Goal: Information Seeking & Learning: Learn about a topic

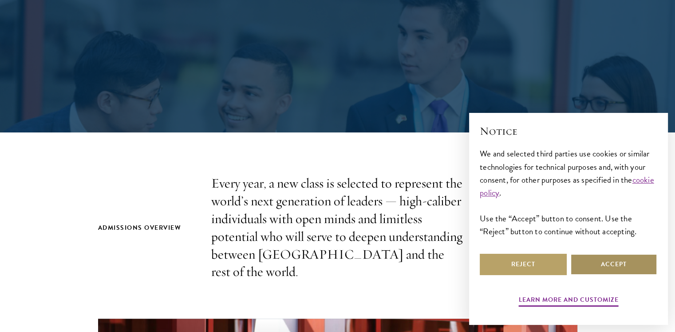
click at [618, 262] on button "Accept" at bounding box center [614, 264] width 87 height 21
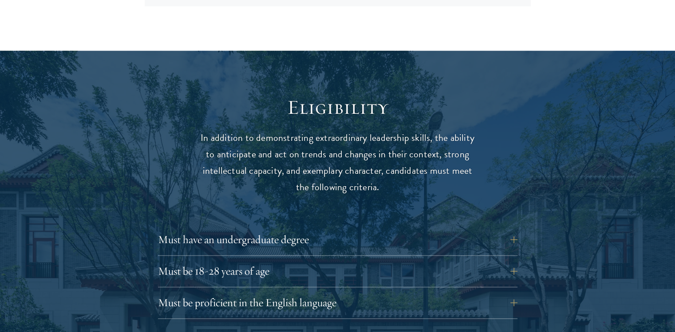
scroll to position [1090, 0]
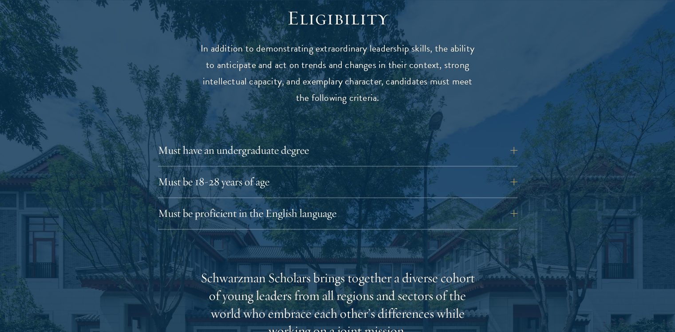
scroll to position [1197, 0]
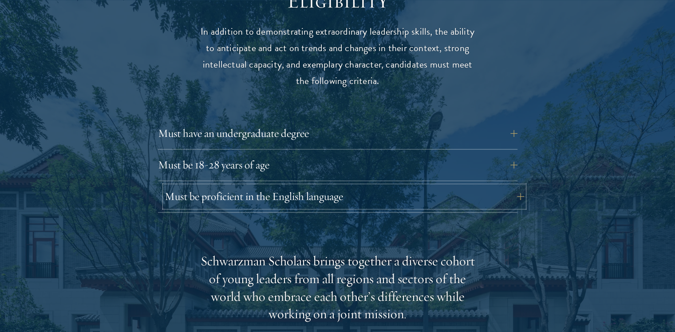
click at [179, 186] on button "Must be proficient in the English language" at bounding box center [345, 196] width 360 height 21
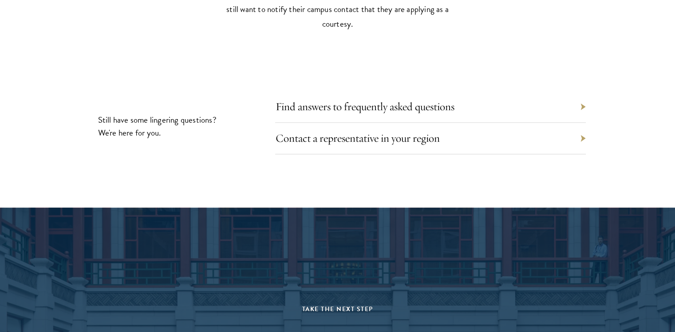
scroll to position [4518, 0]
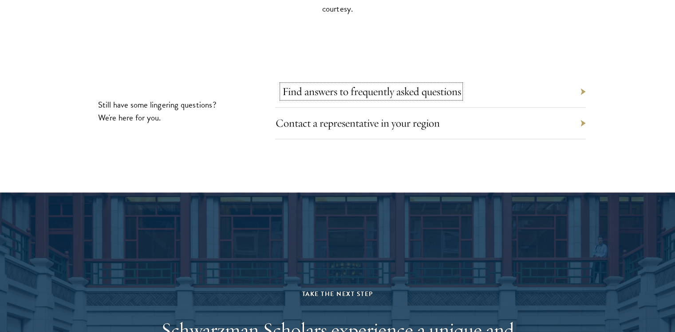
click at [345, 90] on link "Find answers to frequently asked questions" at bounding box center [371, 91] width 179 height 14
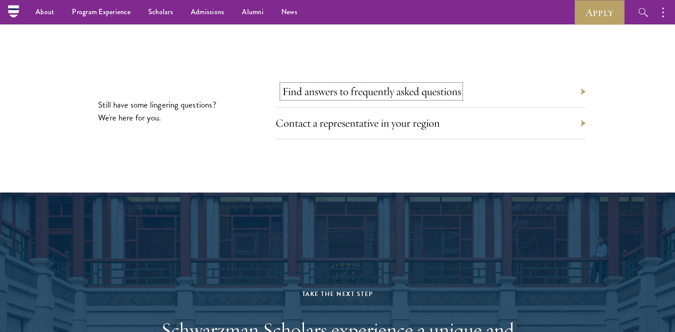
click at [300, 84] on link "Find answers to frequently asked questions" at bounding box center [371, 91] width 179 height 14
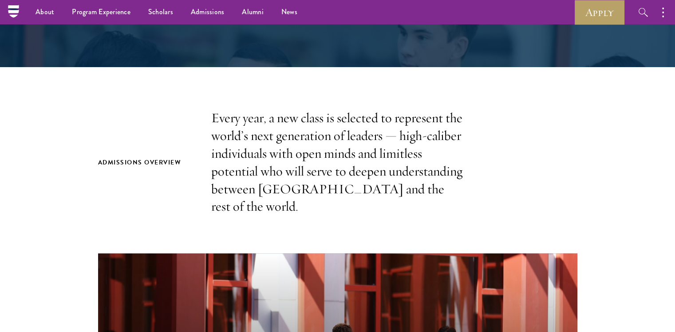
scroll to position [0, 0]
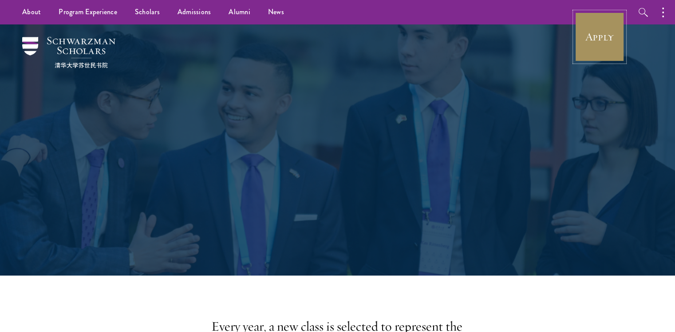
click at [581, 44] on link "Apply" at bounding box center [600, 37] width 50 height 50
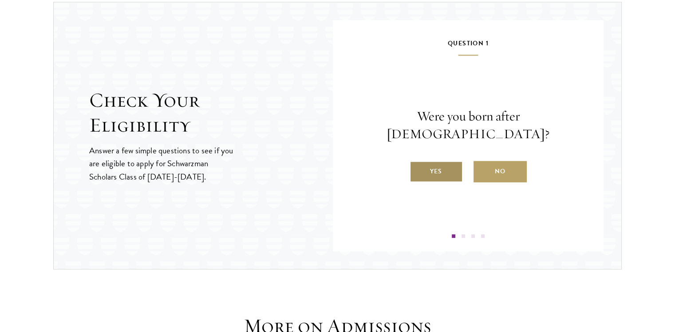
click at [449, 161] on label "Yes" at bounding box center [436, 171] width 53 height 21
click at [418, 162] on input "Yes" at bounding box center [414, 166] width 8 height 8
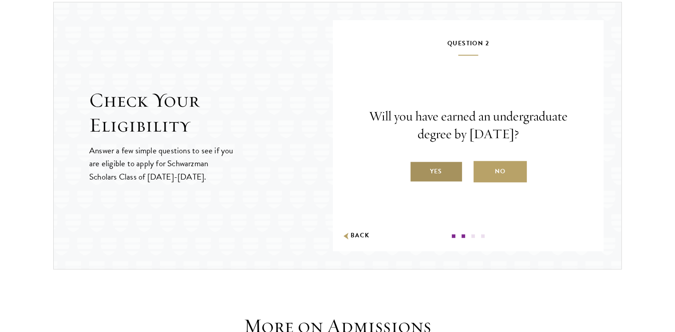
click at [440, 163] on label "Yes" at bounding box center [436, 171] width 53 height 21
click at [418, 163] on input "Yes" at bounding box center [414, 166] width 8 height 8
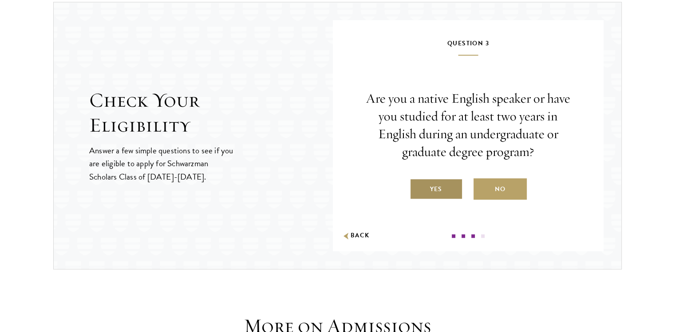
click at [439, 182] on label "Yes" at bounding box center [436, 188] width 53 height 21
click at [418, 182] on input "Yes" at bounding box center [414, 183] width 8 height 8
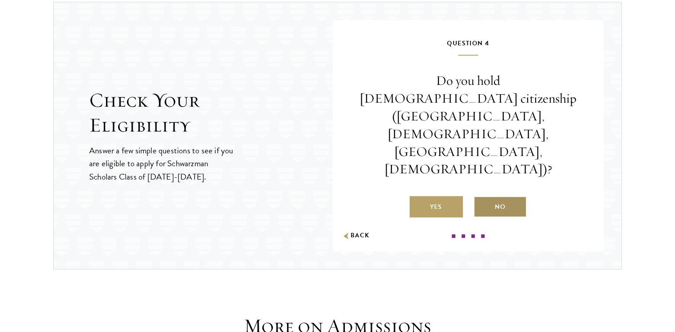
click at [490, 196] on label "No" at bounding box center [500, 206] width 53 height 21
click at [482, 197] on input "No" at bounding box center [478, 201] width 8 height 8
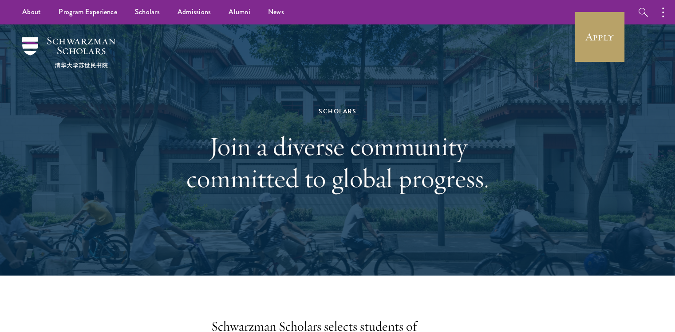
click at [233, 172] on h1 "Join a diverse community committed to global progress." at bounding box center [338, 162] width 306 height 64
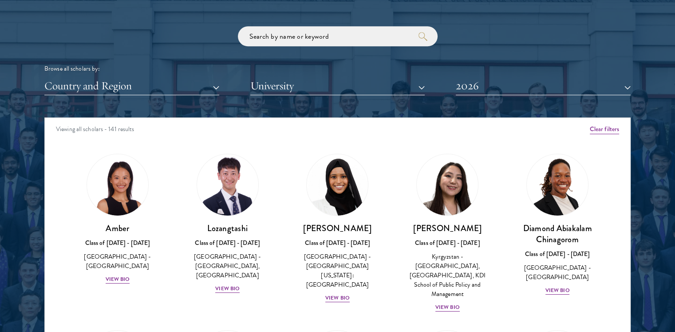
scroll to position [1101, 0]
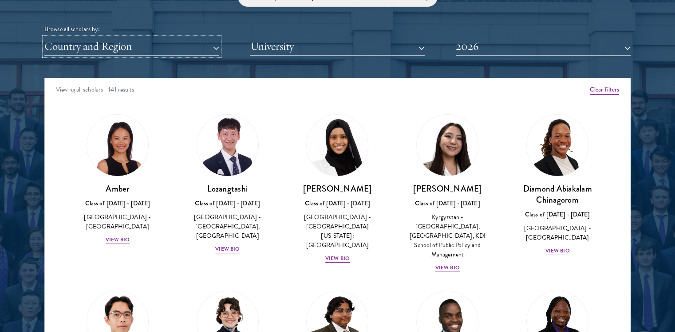
click at [139, 44] on button "Country and Region" at bounding box center [131, 46] width 175 height 18
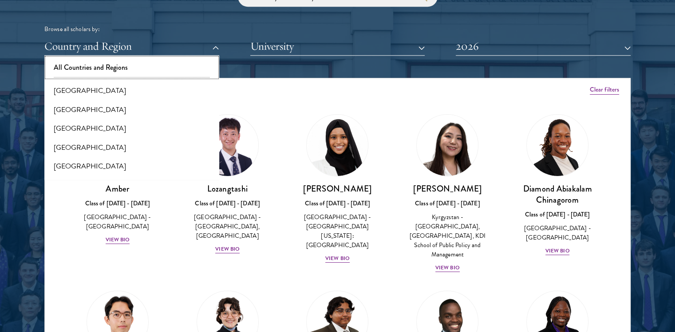
click at [103, 61] on button "All Countries and Regions" at bounding box center [132, 67] width 170 height 19
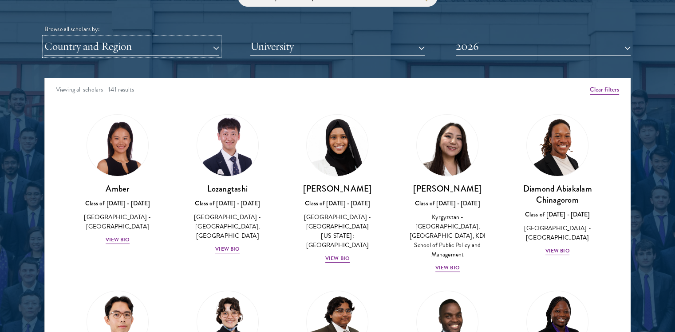
click at [115, 52] on button "Country and Region" at bounding box center [131, 46] width 175 height 18
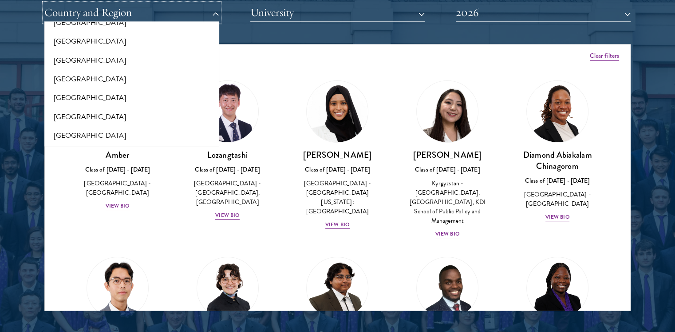
scroll to position [1137, 0]
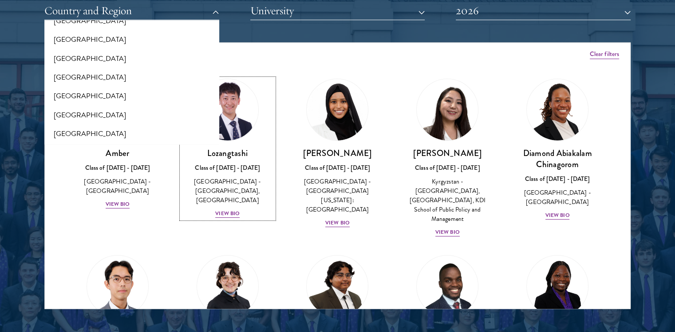
click at [217, 155] on h3 "Lozangtashi" at bounding box center [228, 152] width 92 height 11
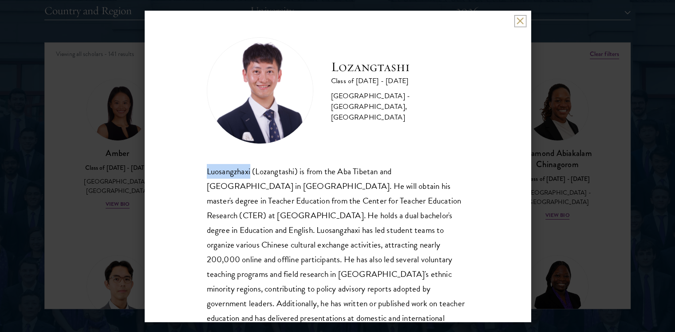
click at [520, 22] on button at bounding box center [521, 21] width 8 height 8
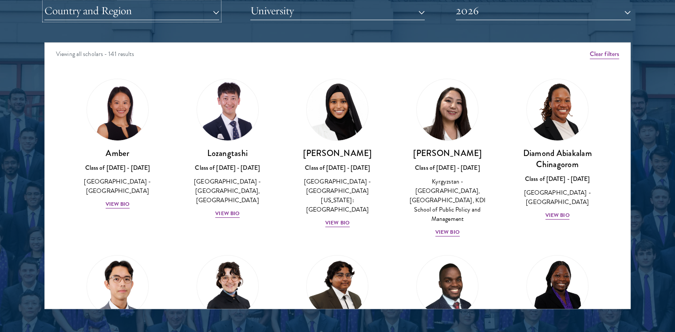
click at [204, 9] on button "Country and Region" at bounding box center [131, 11] width 175 height 18
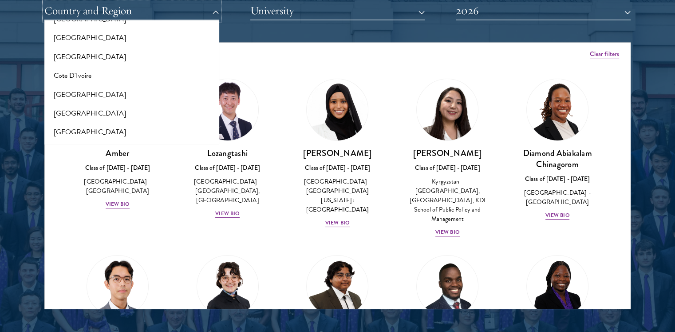
scroll to position [316, 0]
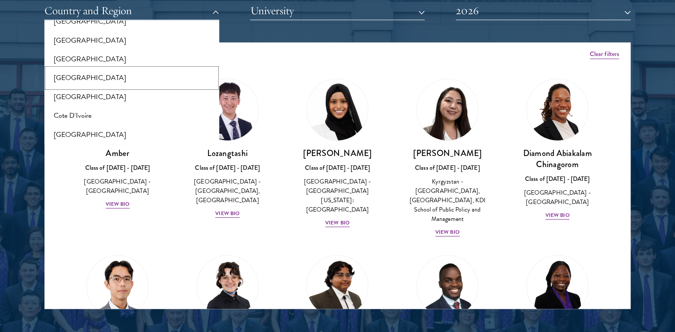
click at [169, 71] on button "[GEOGRAPHIC_DATA]" at bounding box center [132, 77] width 170 height 19
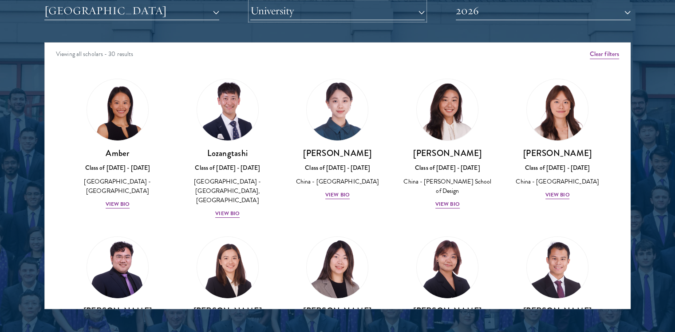
click at [295, 5] on button "University" at bounding box center [337, 11] width 175 height 18
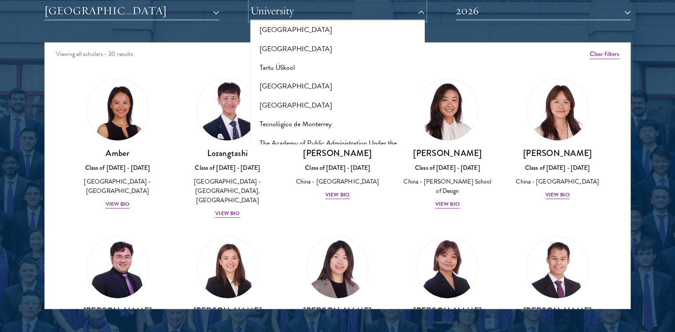
scroll to position [5383, 0]
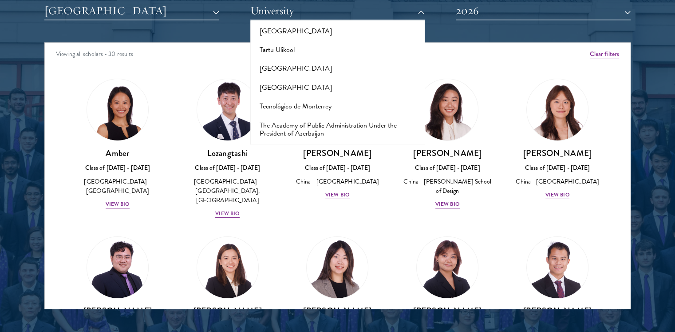
click at [496, 60] on div "Viewing all scholars - 30 results" at bounding box center [338, 55] width 586 height 25
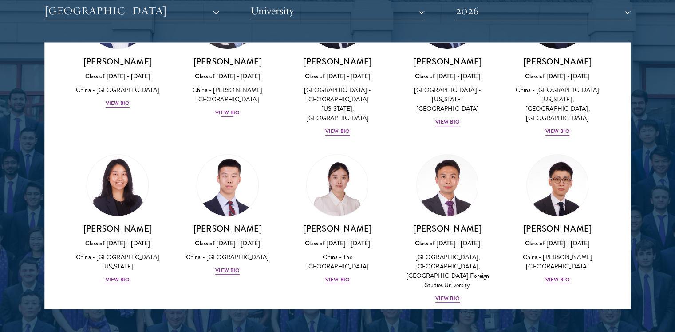
scroll to position [408, 0]
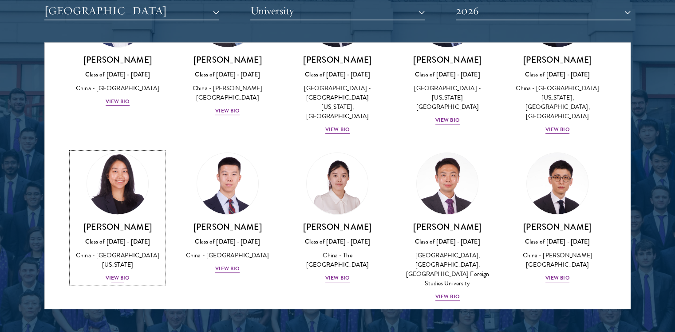
click at [126, 273] on div "View Bio" at bounding box center [118, 277] width 24 height 8
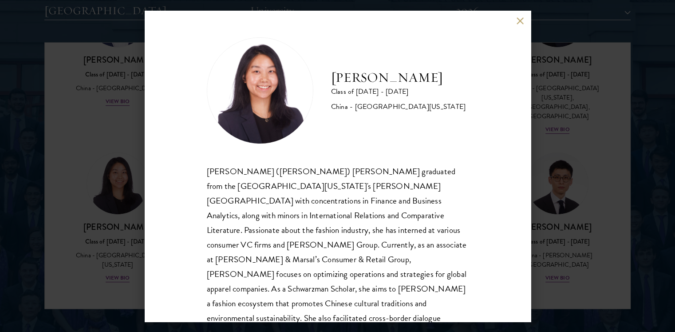
click at [177, 246] on div "Suzanne Liu Class of 2025 - 2026 China - University of Pennsylvania Chuanyuan (…" at bounding box center [338, 166] width 386 height 311
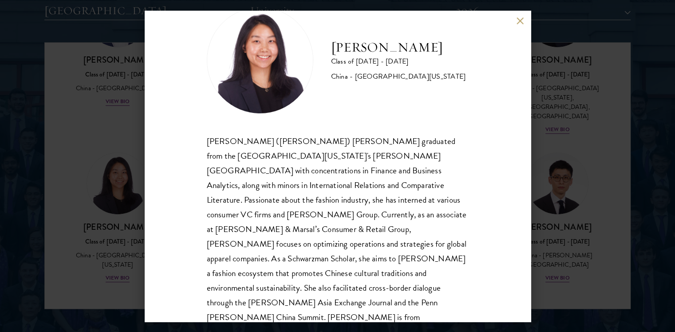
scroll to position [1154, 0]
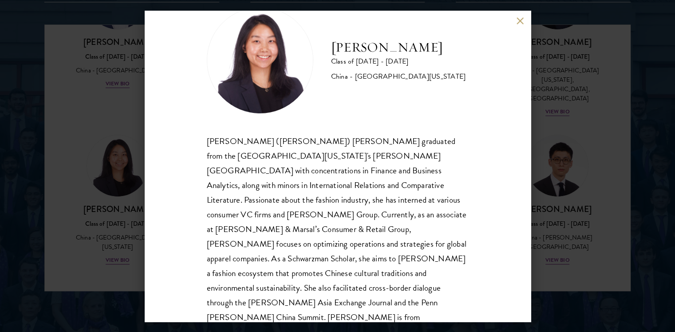
click at [522, 27] on div "Suzanne Liu Class of 2025 - 2026 China - University of Pennsylvania Chuanyuan (…" at bounding box center [338, 166] width 386 height 311
click at [521, 24] on button at bounding box center [521, 21] width 8 height 8
